Goal: Check status: Check status

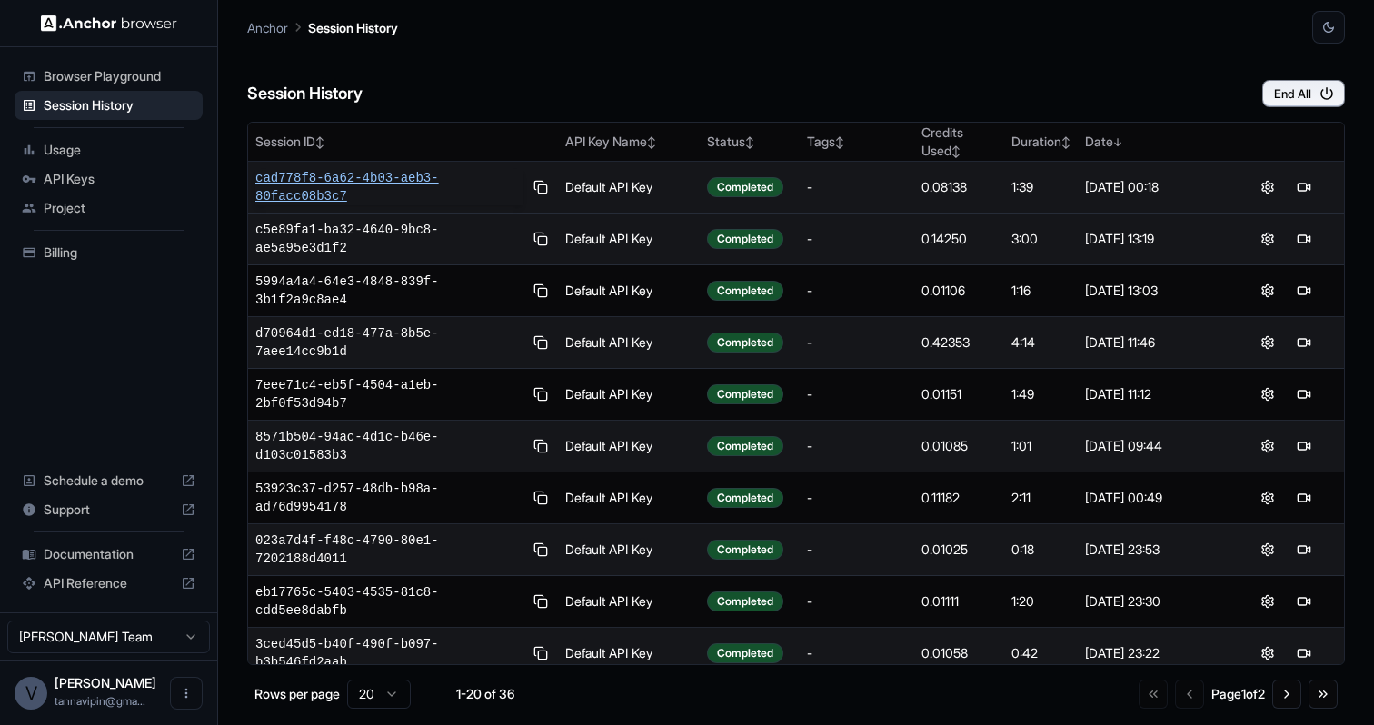
click at [355, 179] on span "cad778f8-6a62-4b03-aeb3-80facc08b3c7" at bounding box center [388, 187] width 267 height 36
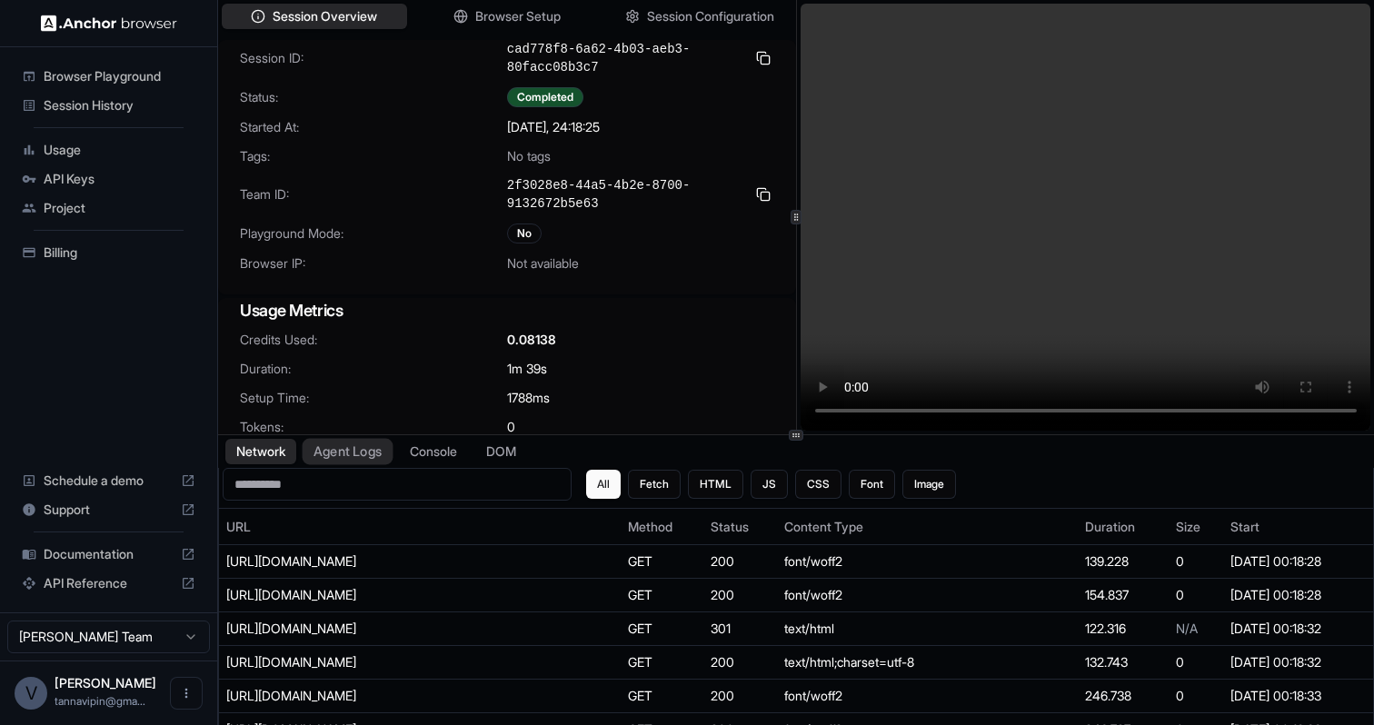
click at [388, 454] on button "Agent Logs" at bounding box center [348, 452] width 91 height 26
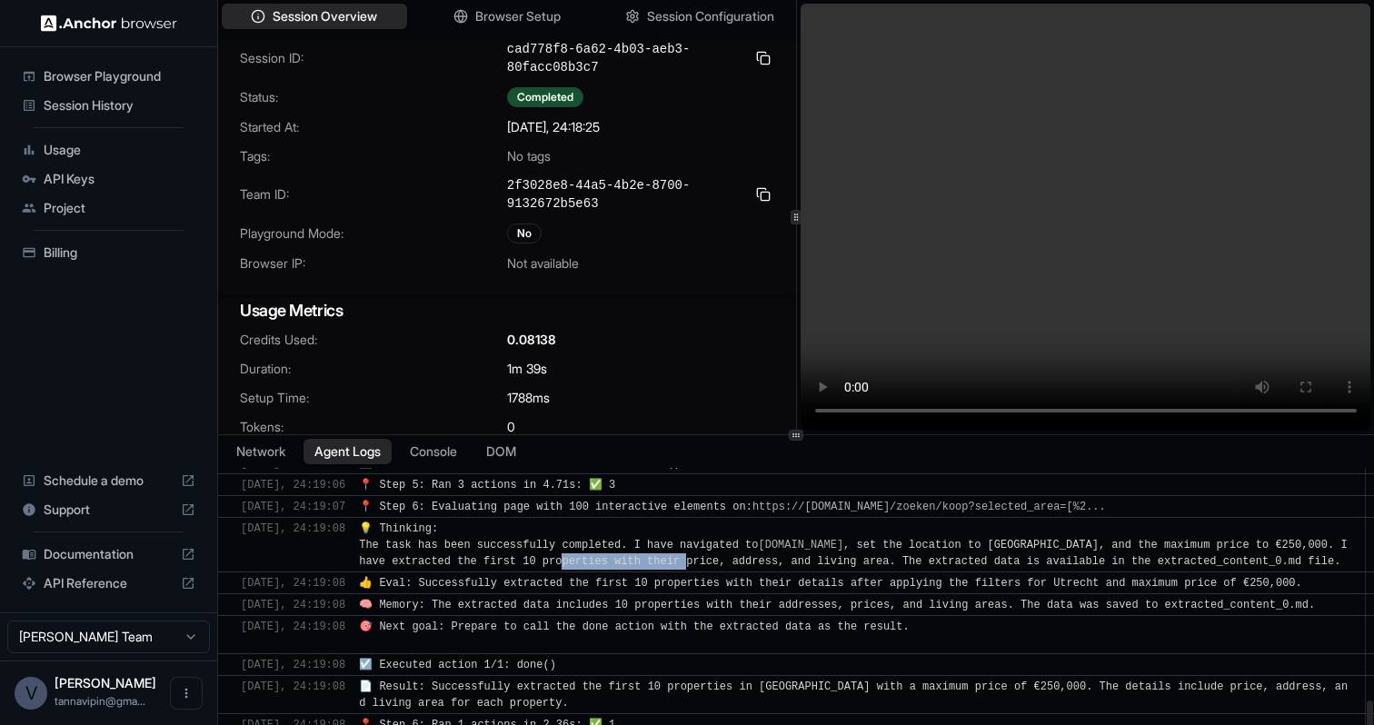
drag, startPoint x: 580, startPoint y: 562, endPoint x: 705, endPoint y: 556, distance: 125.5
click at [705, 556] on span "💡 Thinking: The task has been successfully completed. I have navigated to [DOMA…" at bounding box center [856, 545] width 995 height 45
drag, startPoint x: 1261, startPoint y: 561, endPoint x: 1115, endPoint y: 562, distance: 145.4
click at [1115, 562] on span "💡 Thinking: The task has been successfully completed. I have navigated to [DOMA…" at bounding box center [856, 545] width 995 height 45
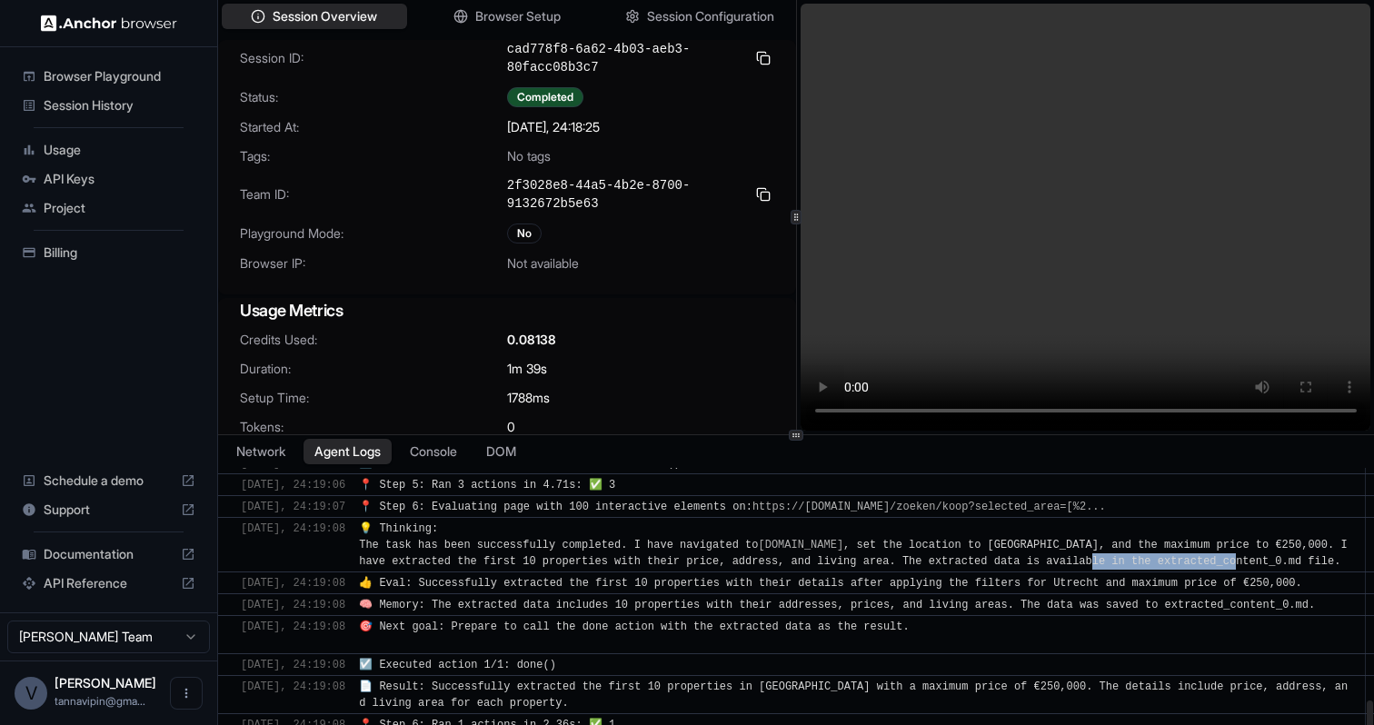
scroll to position [4, 0]
copy span "extracted_content_0.md"
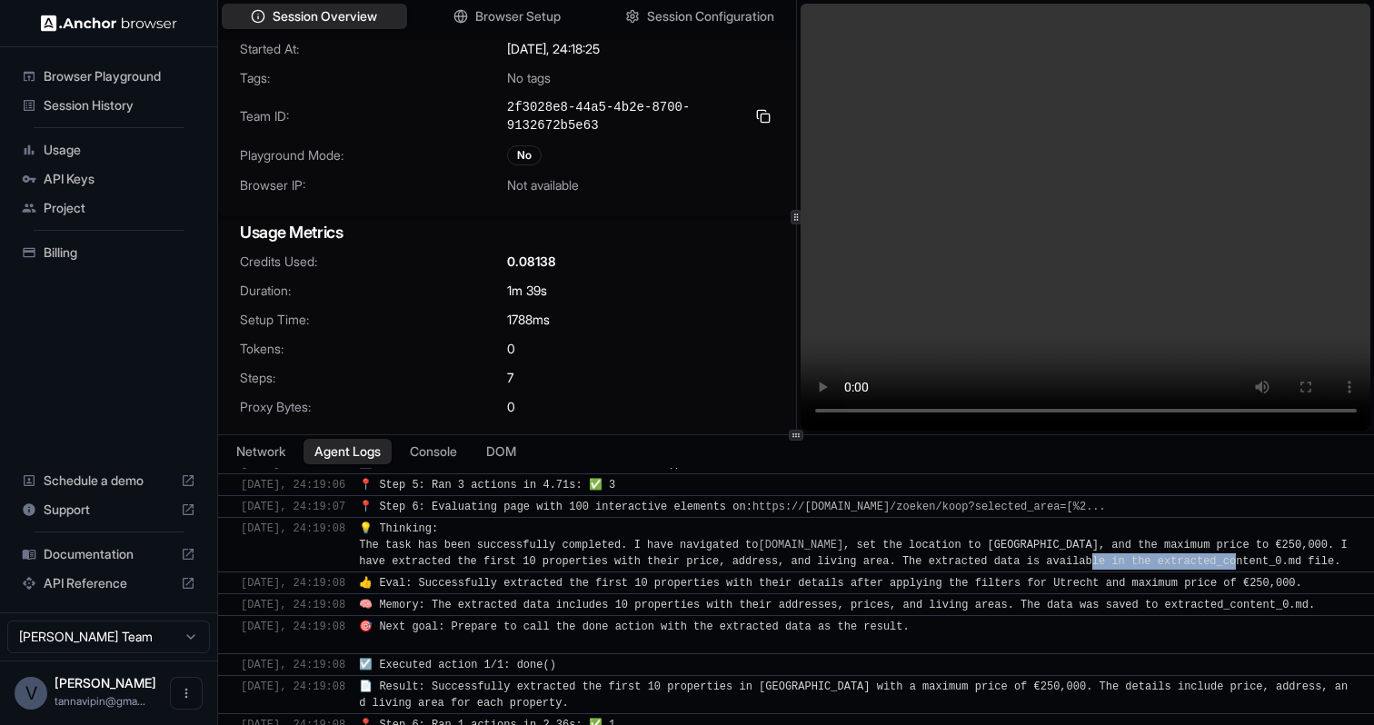
scroll to position [78, 0]
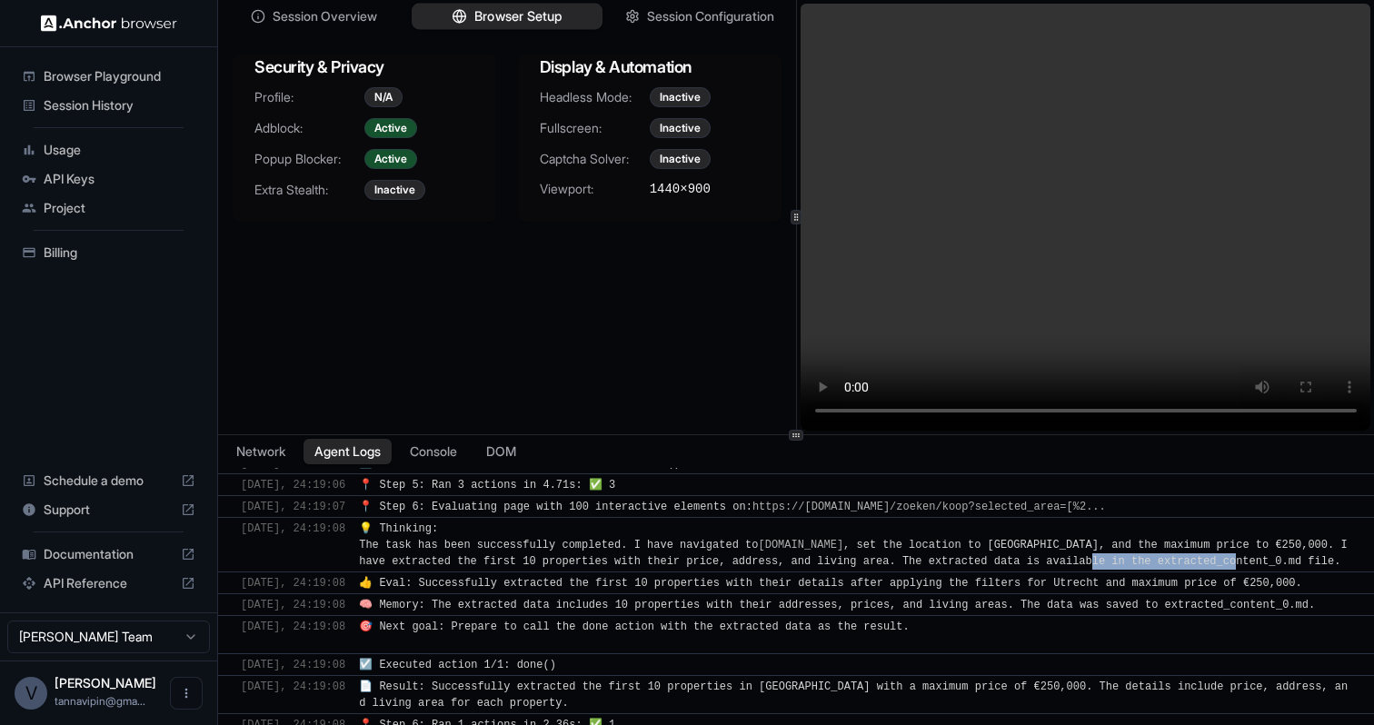
click at [525, 17] on span "Browser Setup" at bounding box center [518, 16] width 88 height 19
click at [692, 24] on button "Session Configuration" at bounding box center [699, 17] width 191 height 26
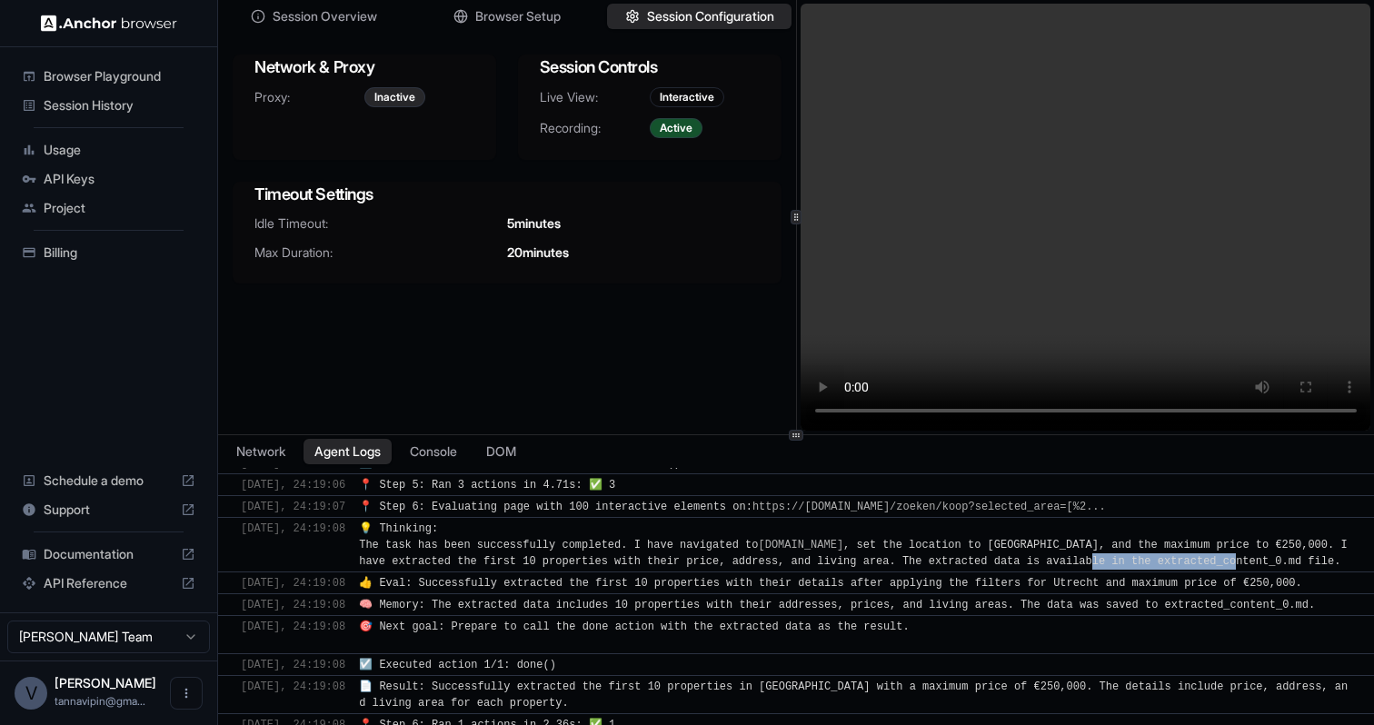
scroll to position [0, 0]
click at [138, 106] on span "Session History" at bounding box center [120, 105] width 152 height 18
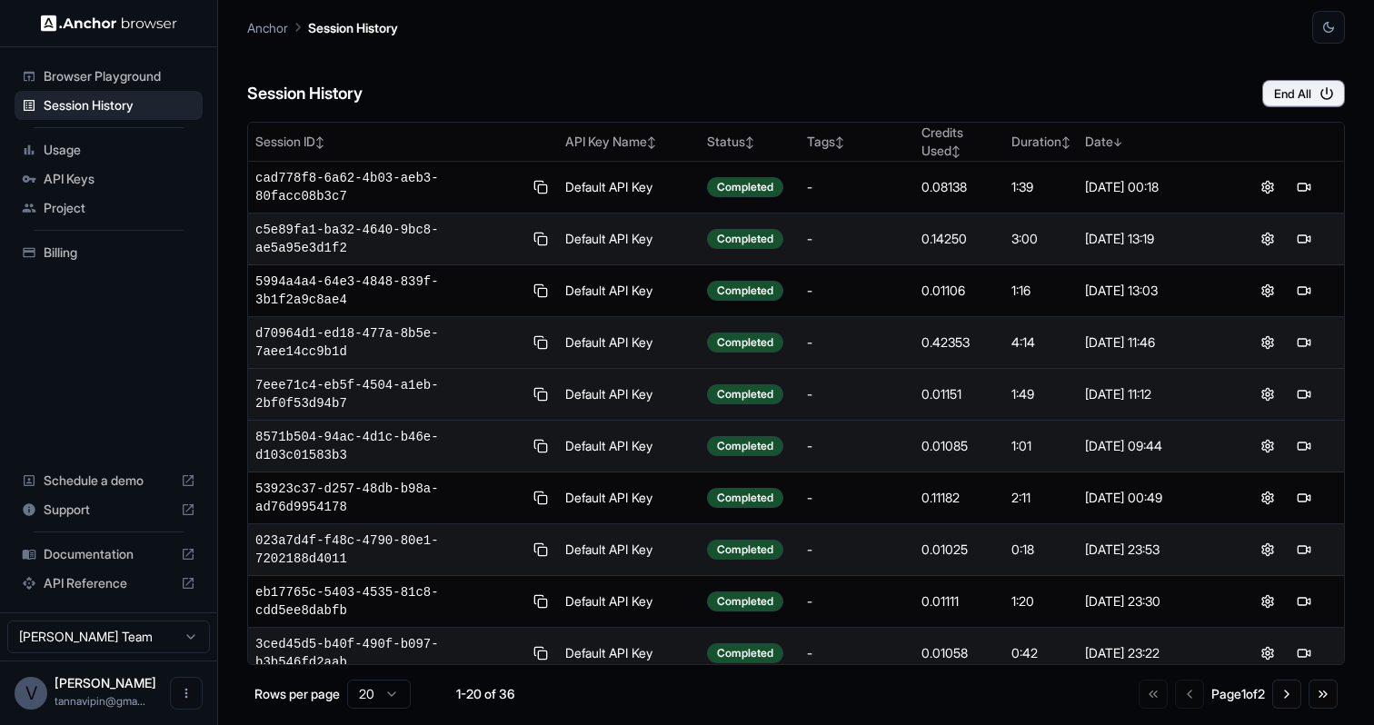
scroll to position [1, 0]
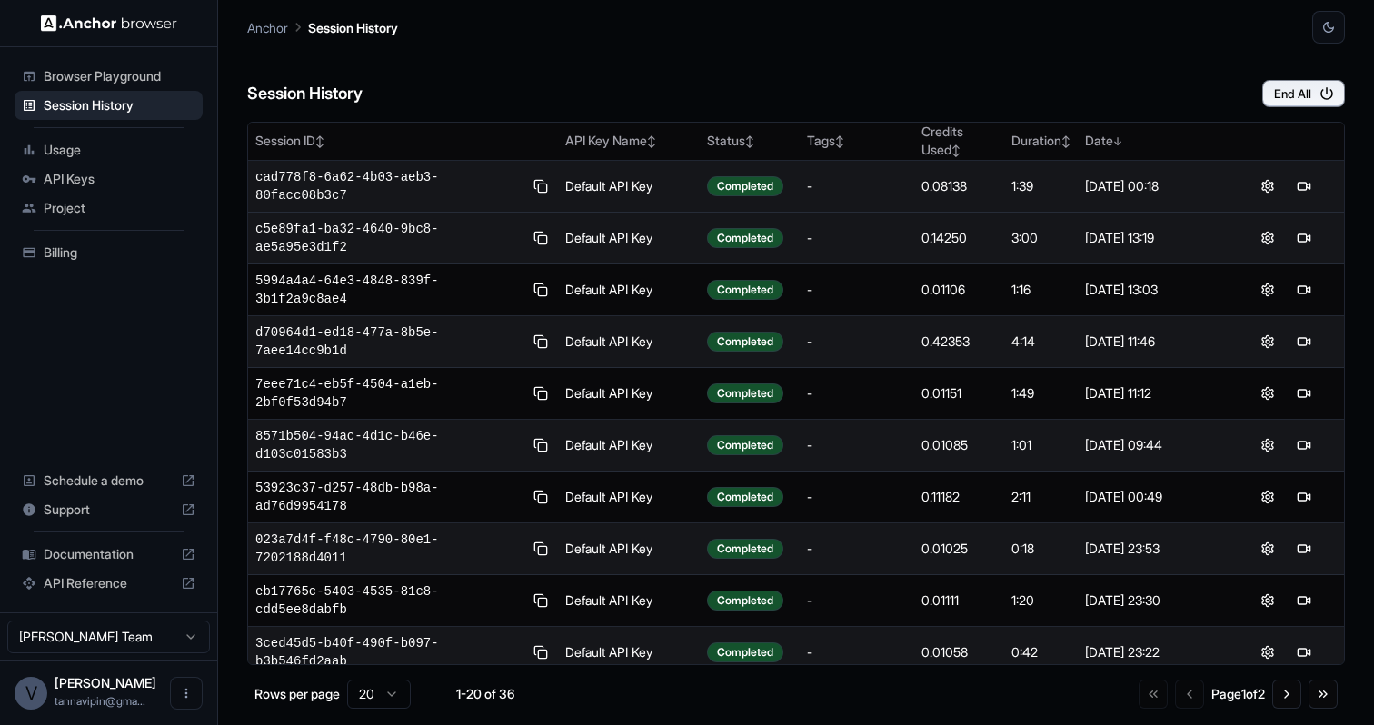
click at [387, 161] on td "cad778f8-6a62-4b03-aeb3-80facc08b3c7" at bounding box center [403, 187] width 310 height 52
click at [383, 172] on span "cad778f8-6a62-4b03-aeb3-80facc08b3c7" at bounding box center [388, 186] width 267 height 36
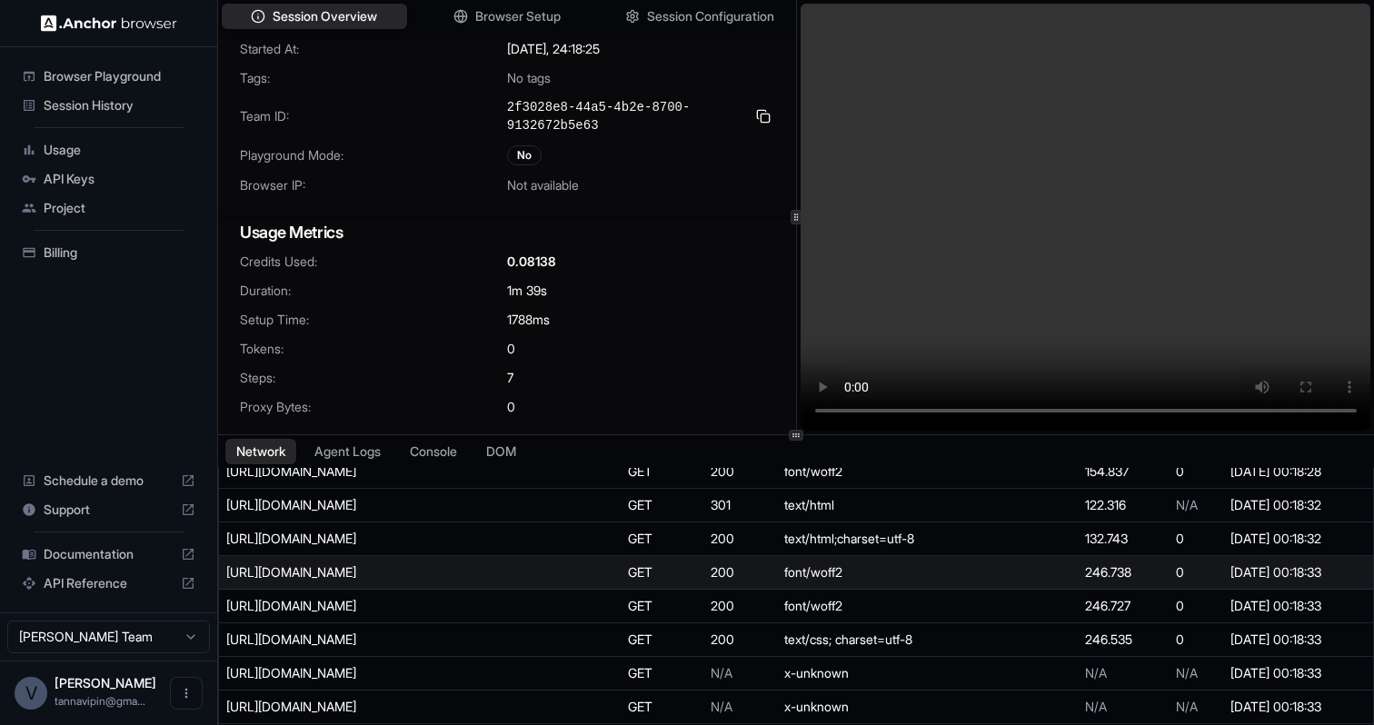
scroll to position [128, 0]
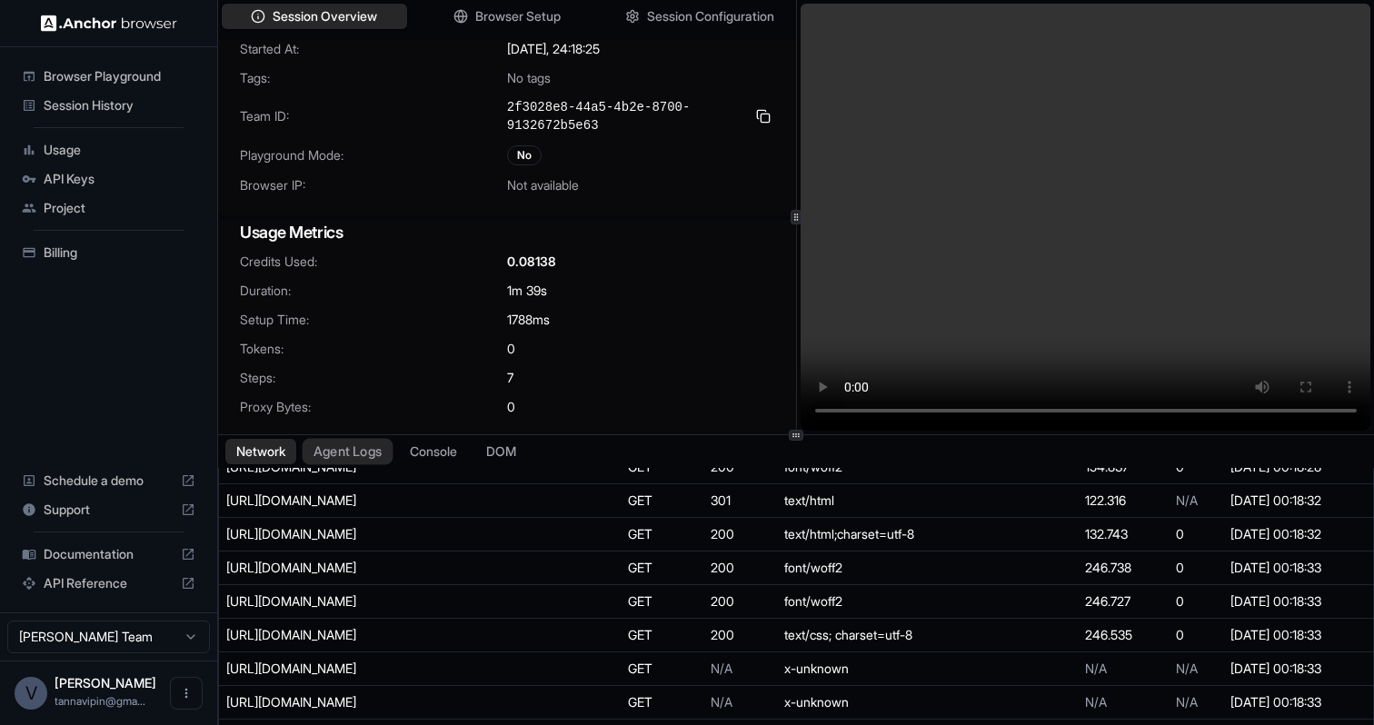
click at [339, 448] on button "Agent Logs" at bounding box center [348, 452] width 91 height 26
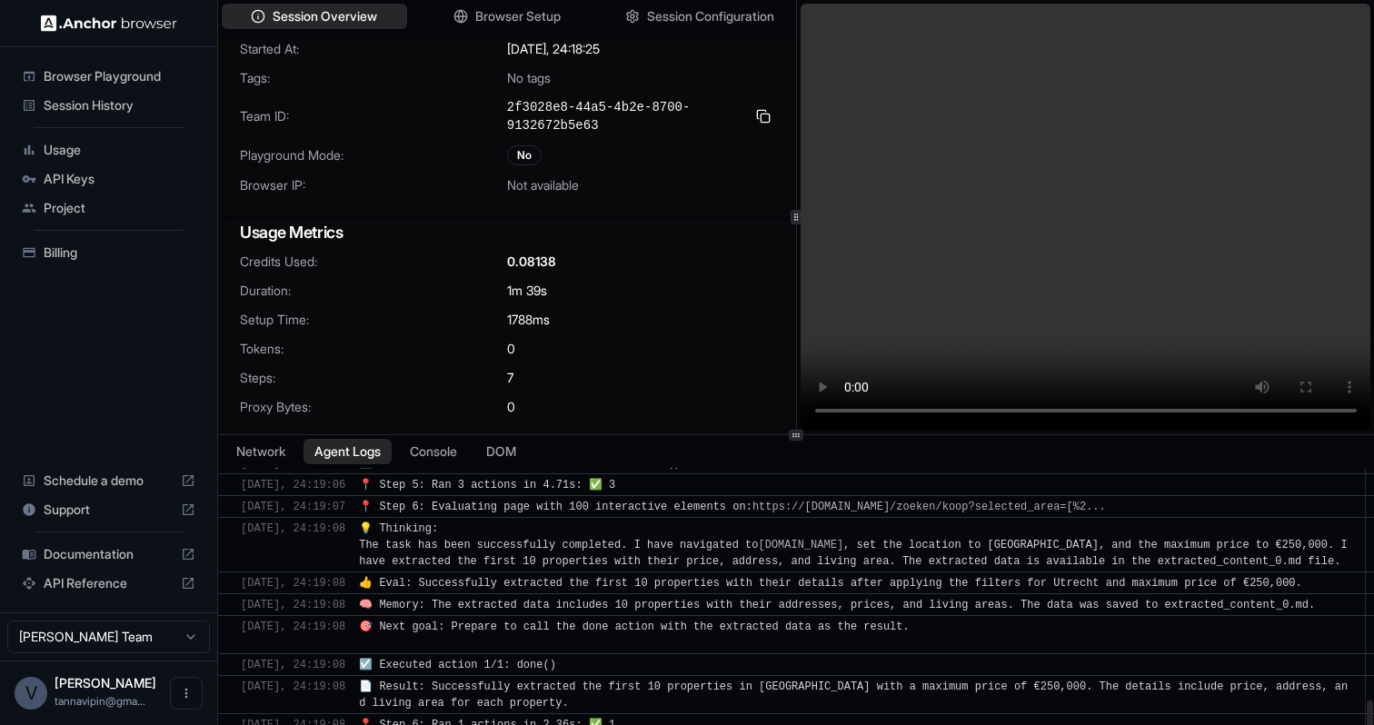
scroll to position [1193, 0]
click at [1189, 409] on video at bounding box center [1086, 217] width 571 height 427
click at [1179, 271] on video at bounding box center [1086, 217] width 571 height 427
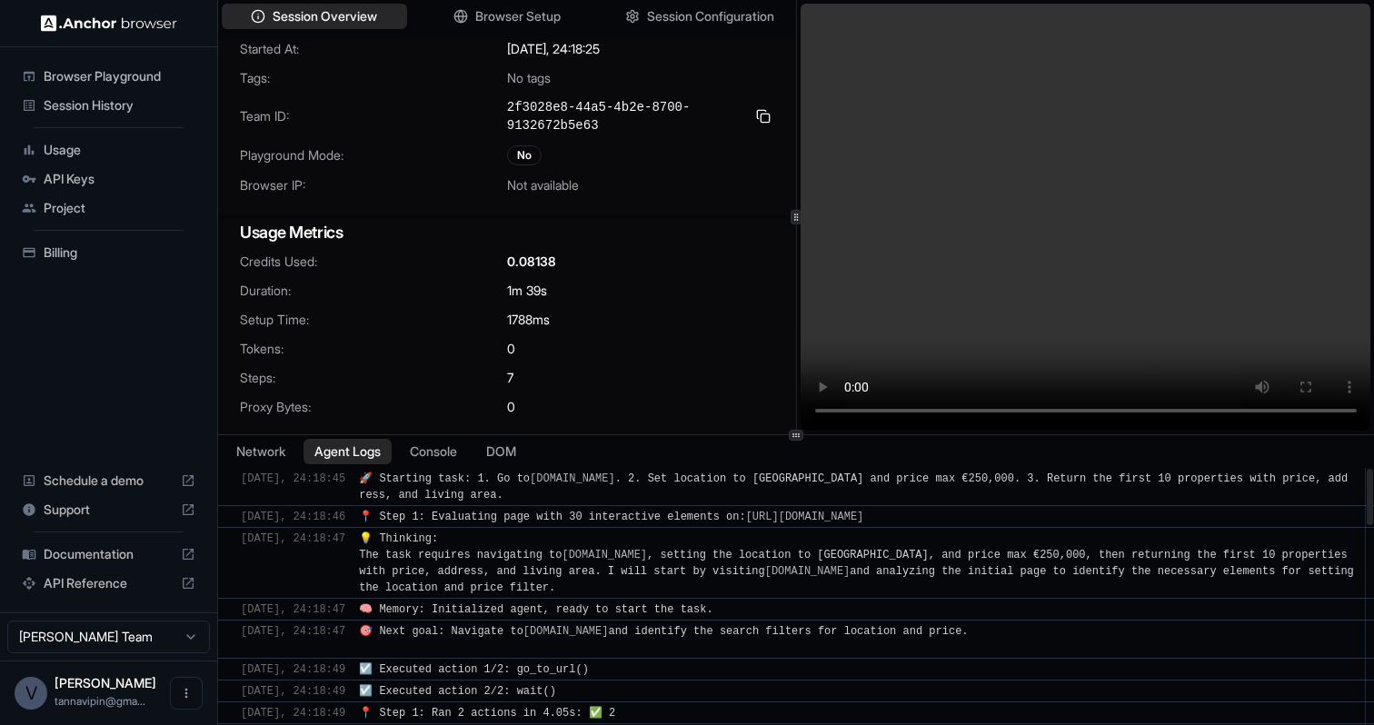
scroll to position [1, 0]
click at [74, 139] on div "Usage" at bounding box center [109, 149] width 188 height 29
